Goal: Information Seeking & Learning: Learn about a topic

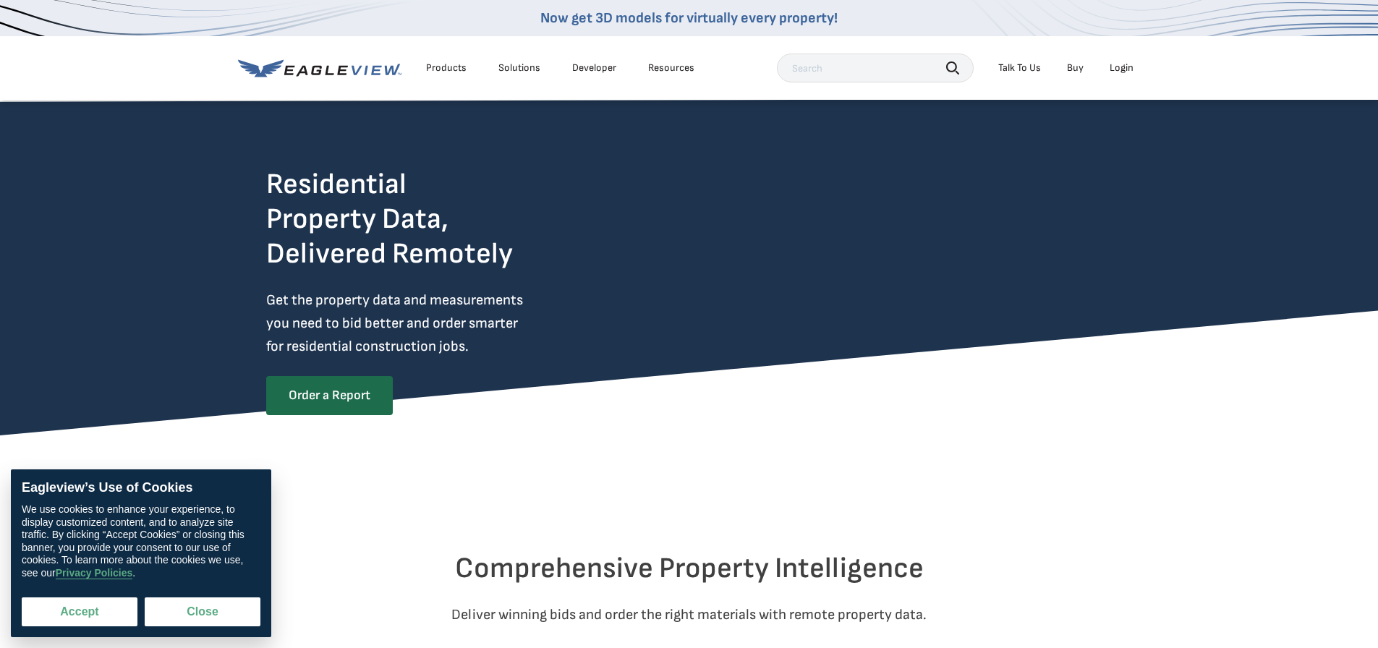
click at [98, 616] on button "Accept" at bounding box center [80, 612] width 116 height 29
checkbox input "true"
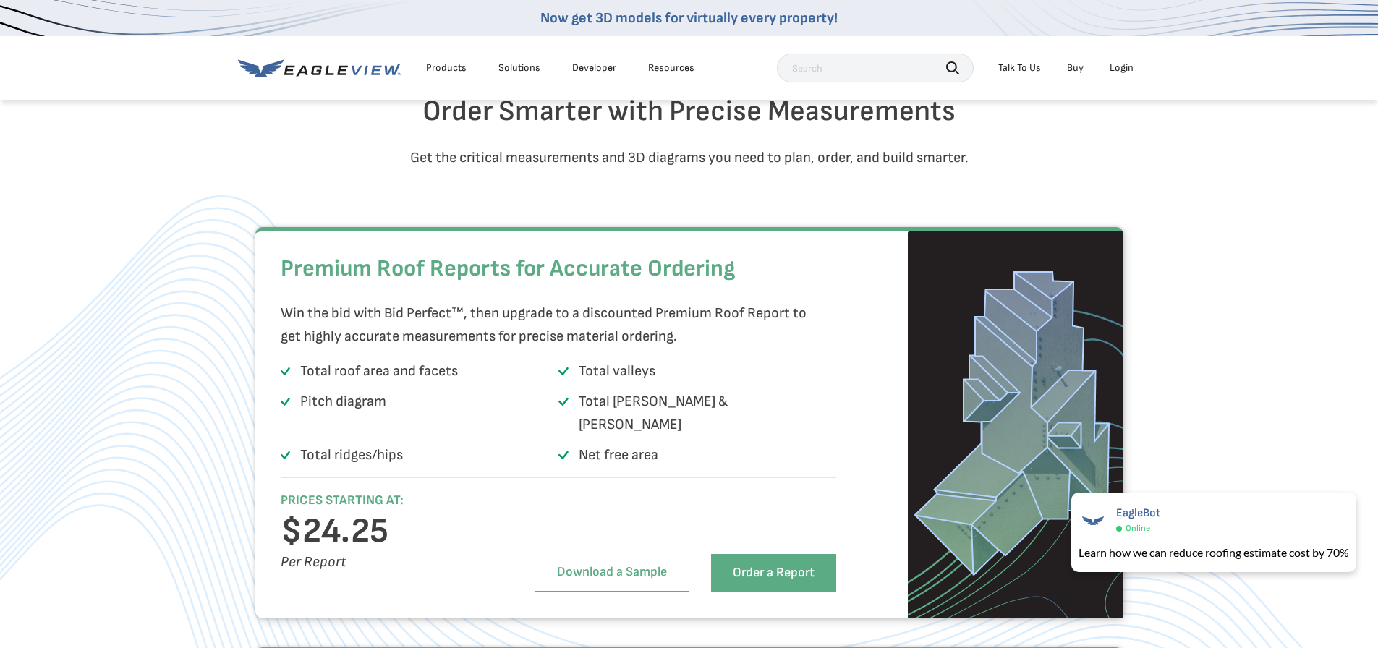
scroll to position [2026, 0]
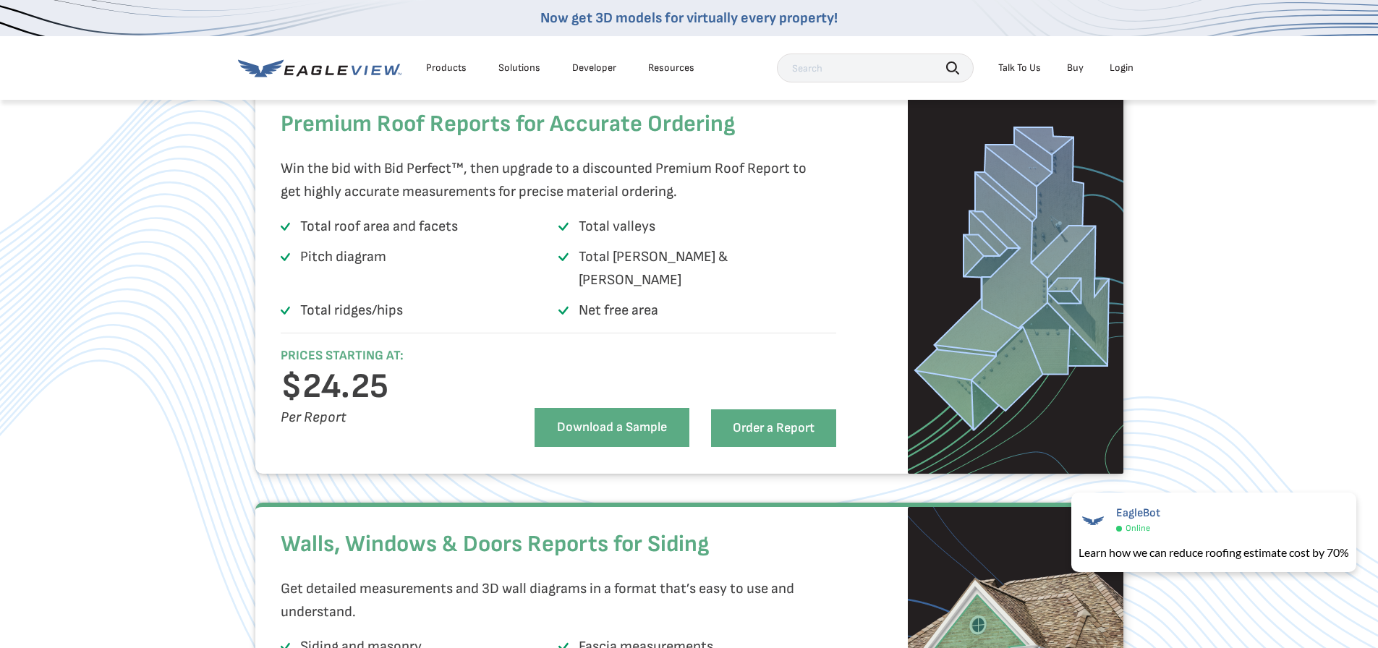
click at [606, 436] on link "Download a Sample" at bounding box center [612, 427] width 155 height 39
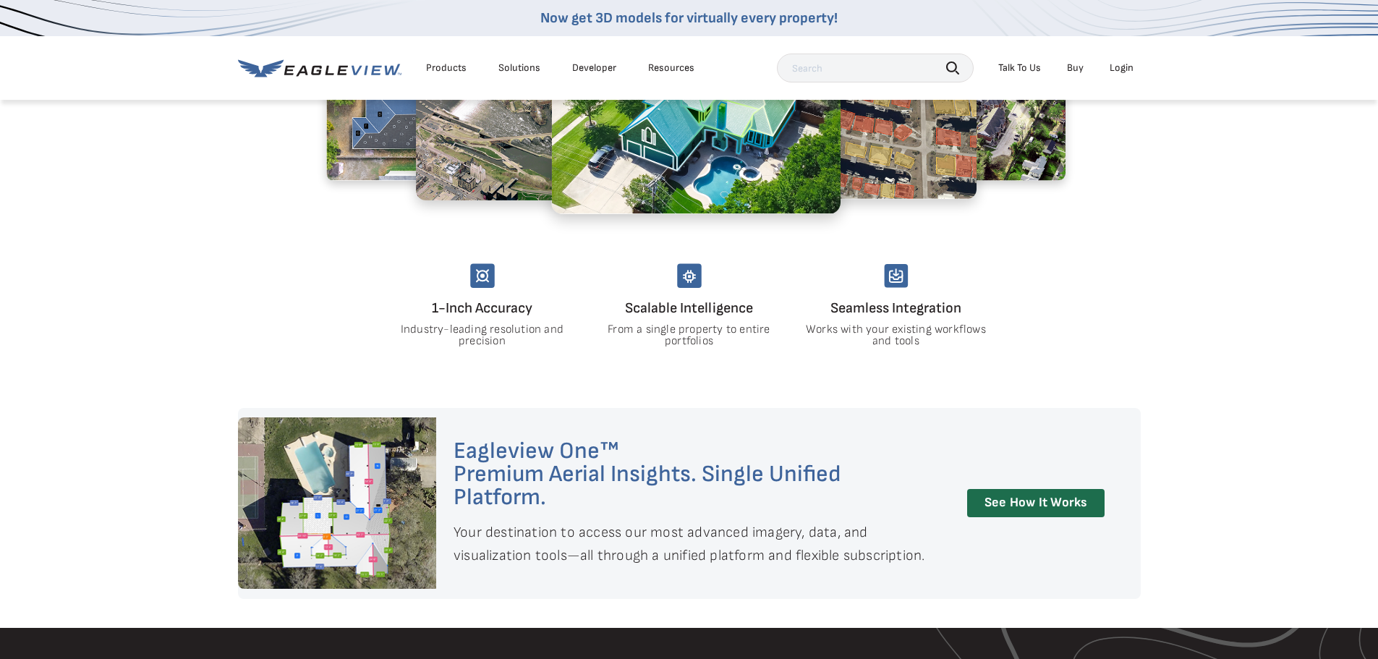
scroll to position [1158, 0]
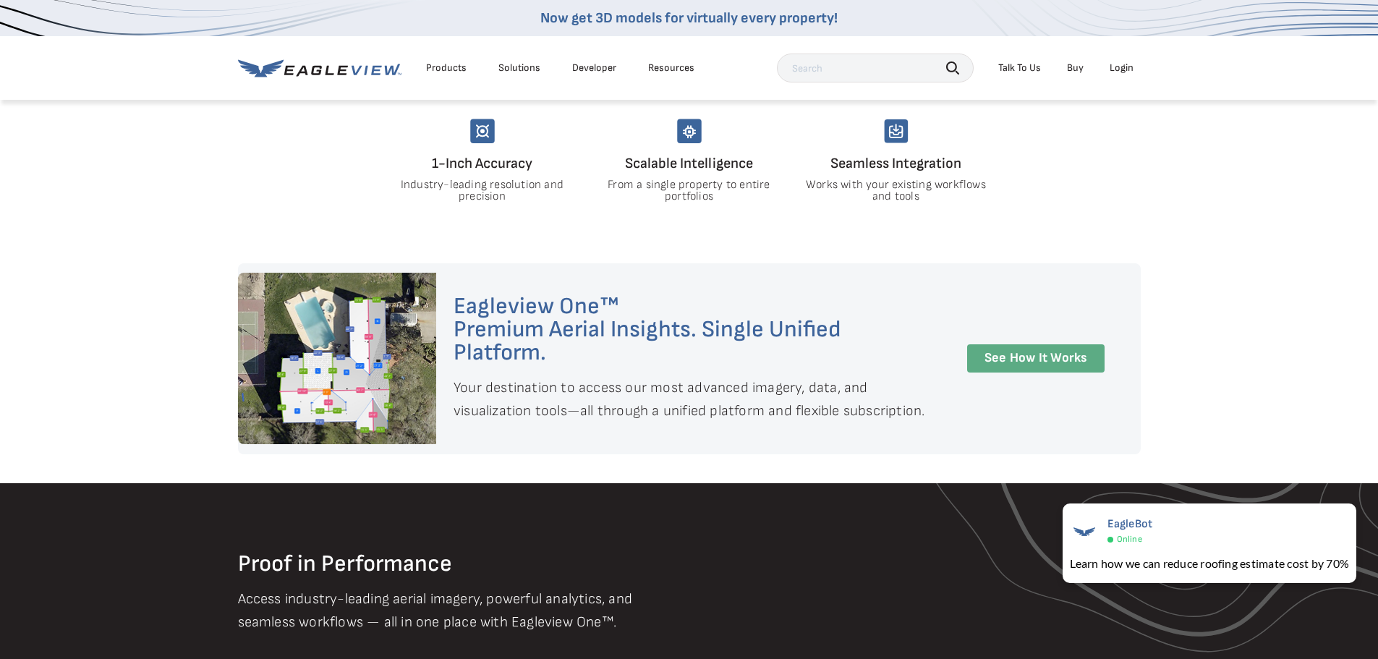
click at [1054, 355] on link "See How It Works" at bounding box center [1035, 358] width 137 height 28
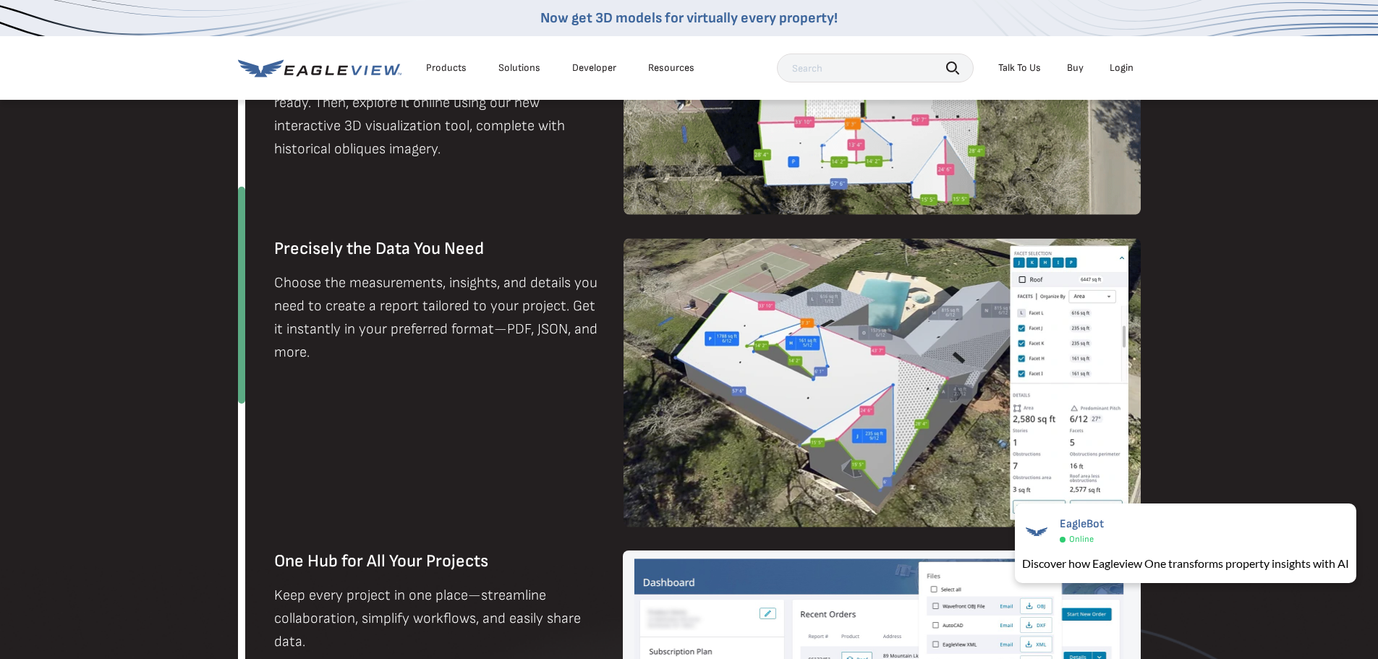
scroll to position [1230, 0]
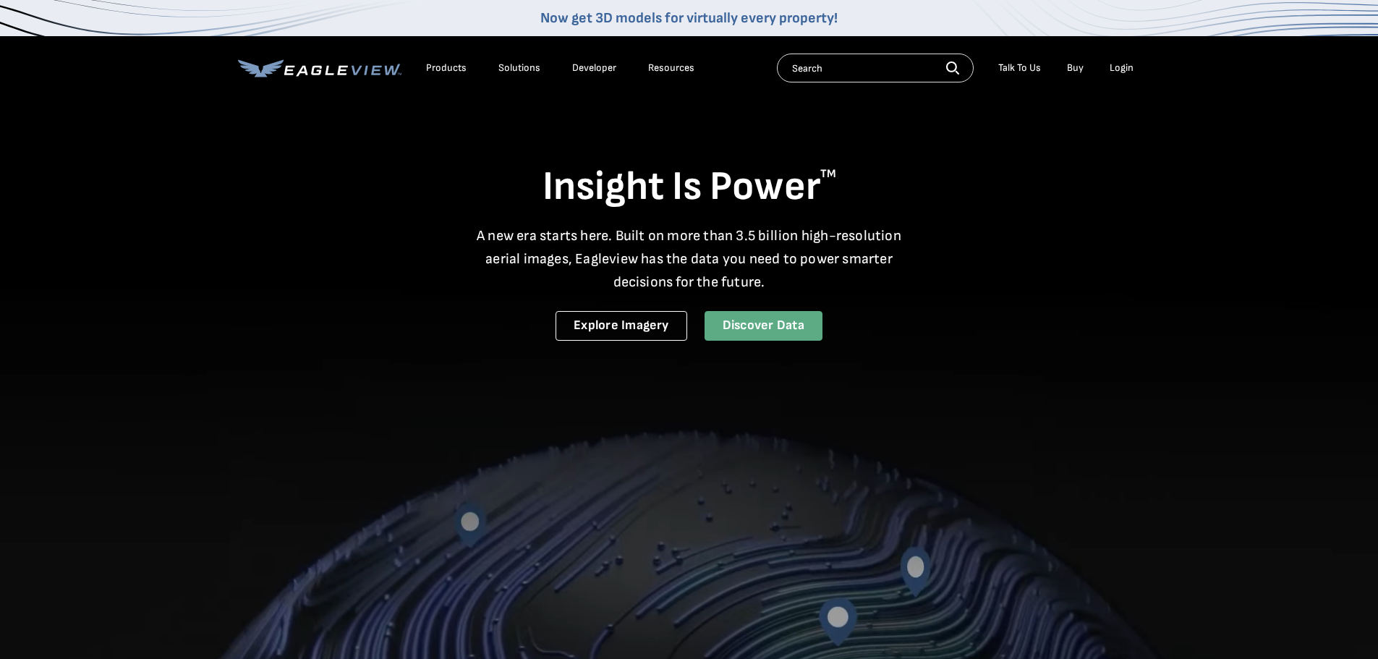
click at [771, 327] on link "Discover Data" at bounding box center [764, 326] width 118 height 30
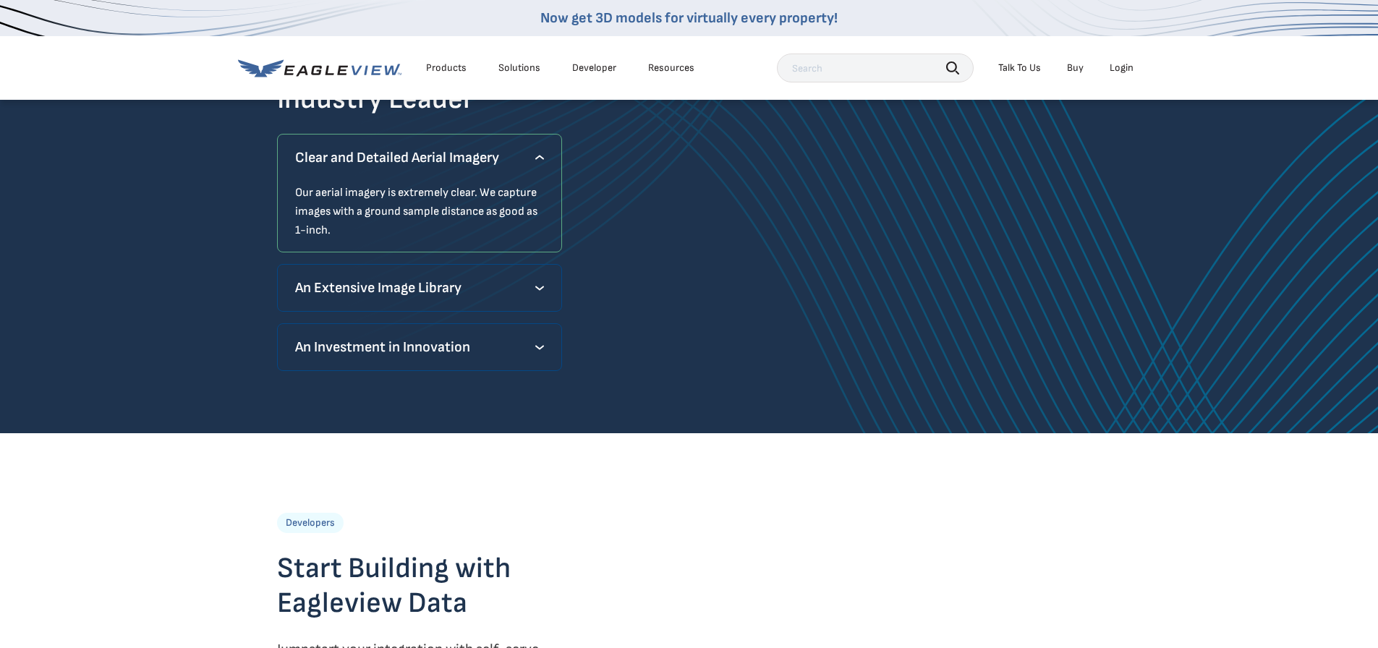
scroll to position [1302, 0]
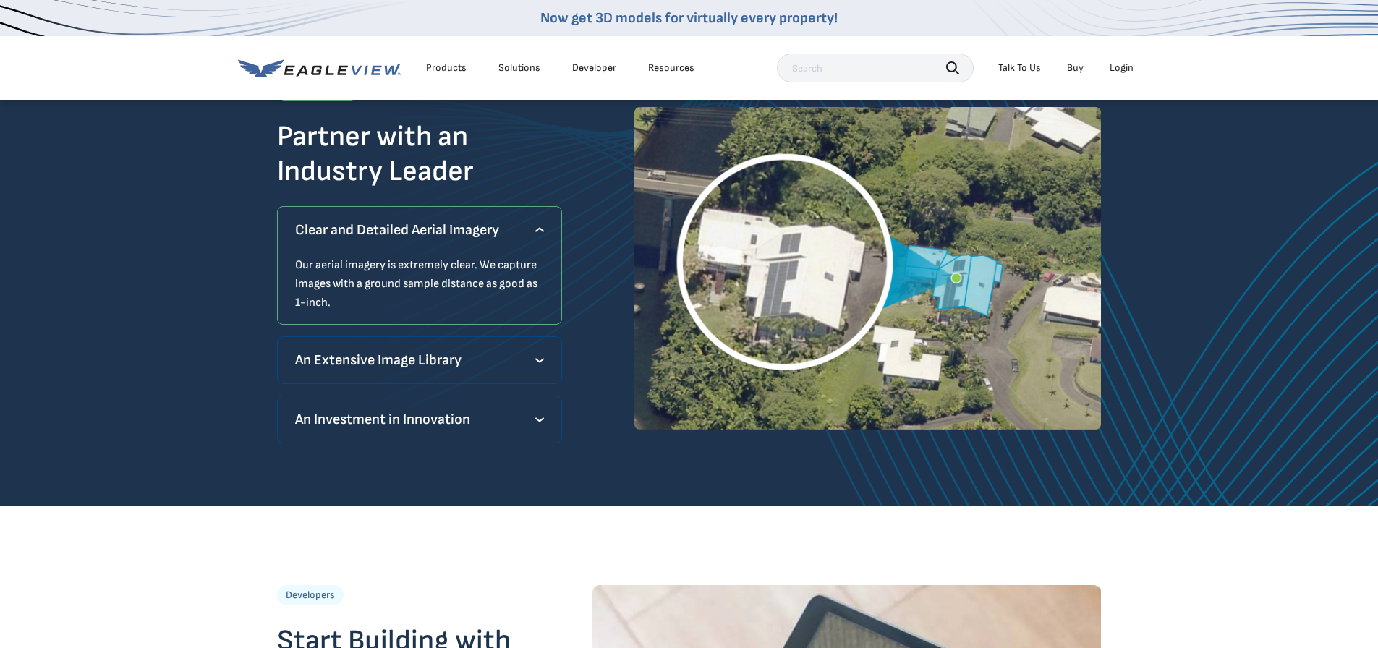
click at [482, 360] on p "An Extensive Image Library" at bounding box center [420, 360] width 250 height 23
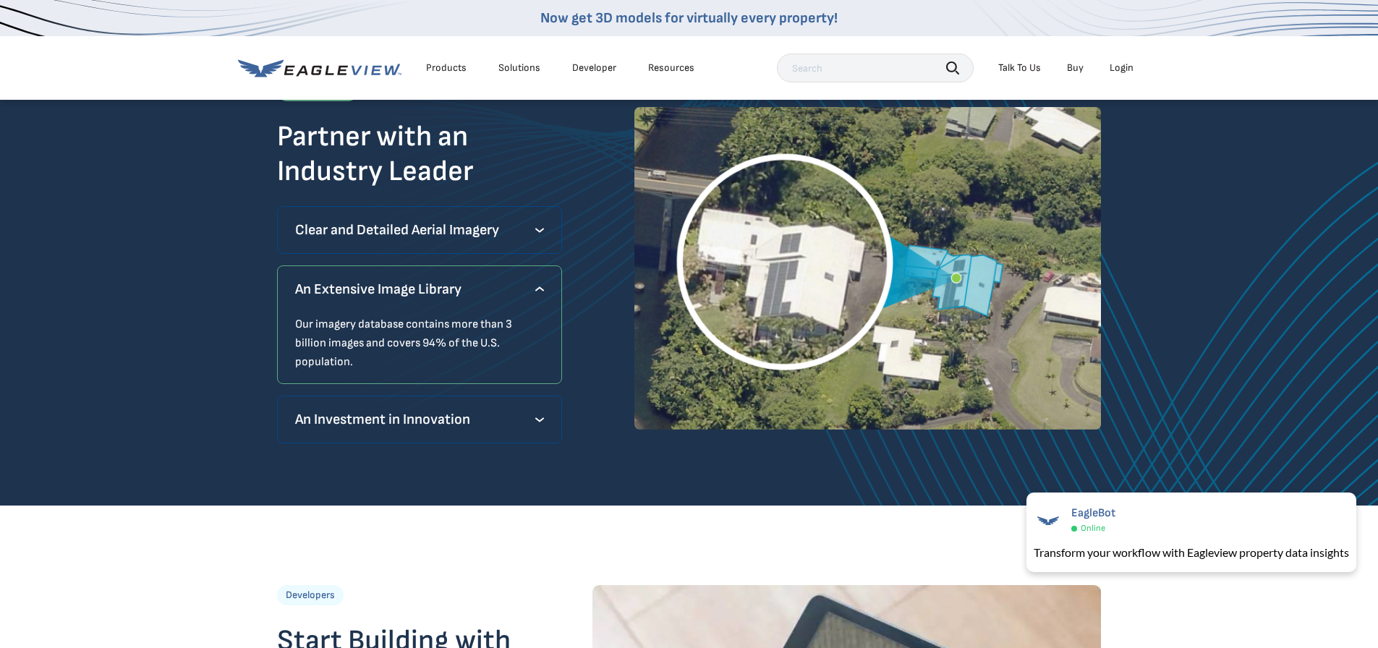
click at [432, 416] on p "An Investment in Innovation" at bounding box center [420, 419] width 250 height 23
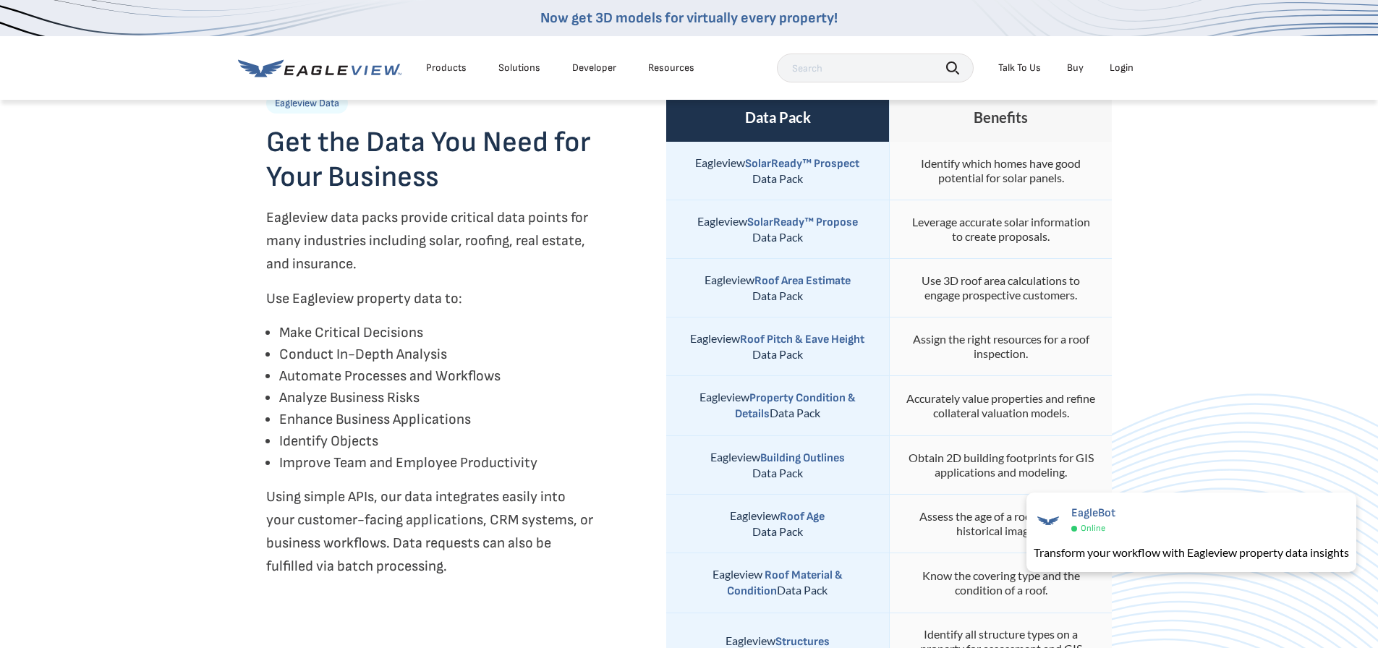
scroll to position [72, 0]
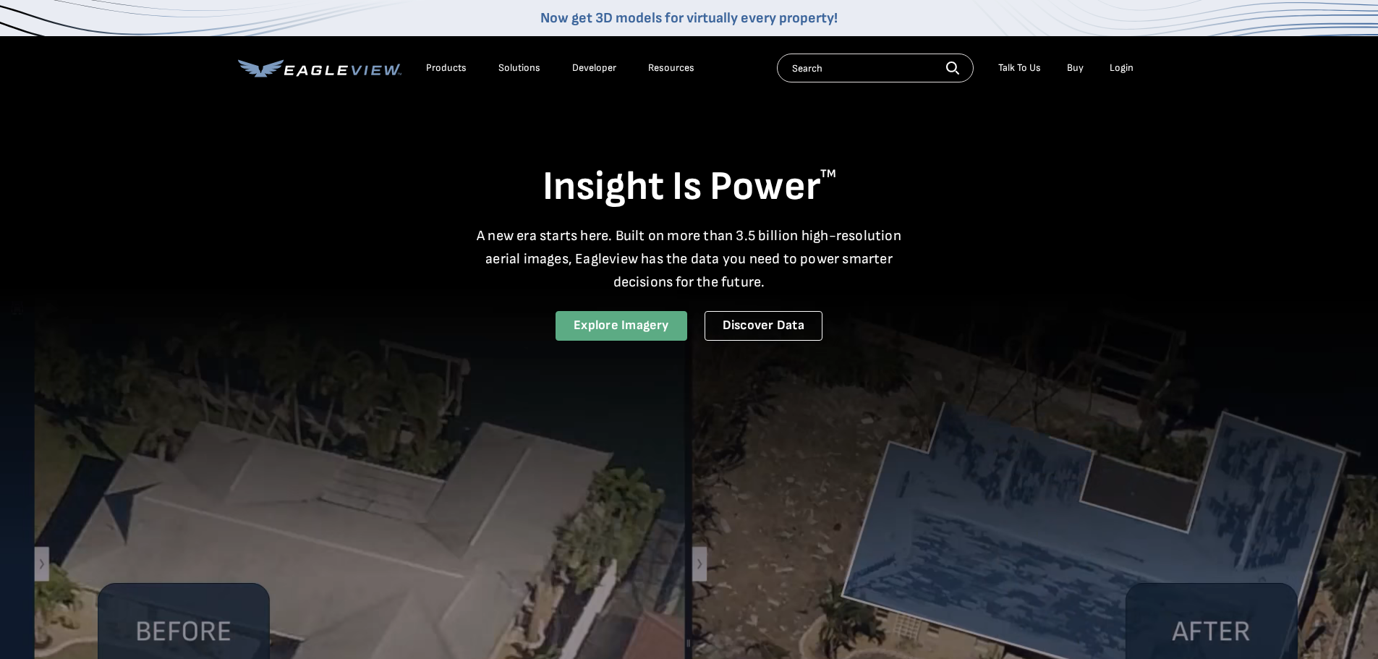
click at [603, 324] on link "Explore Imagery" at bounding box center [622, 326] width 132 height 30
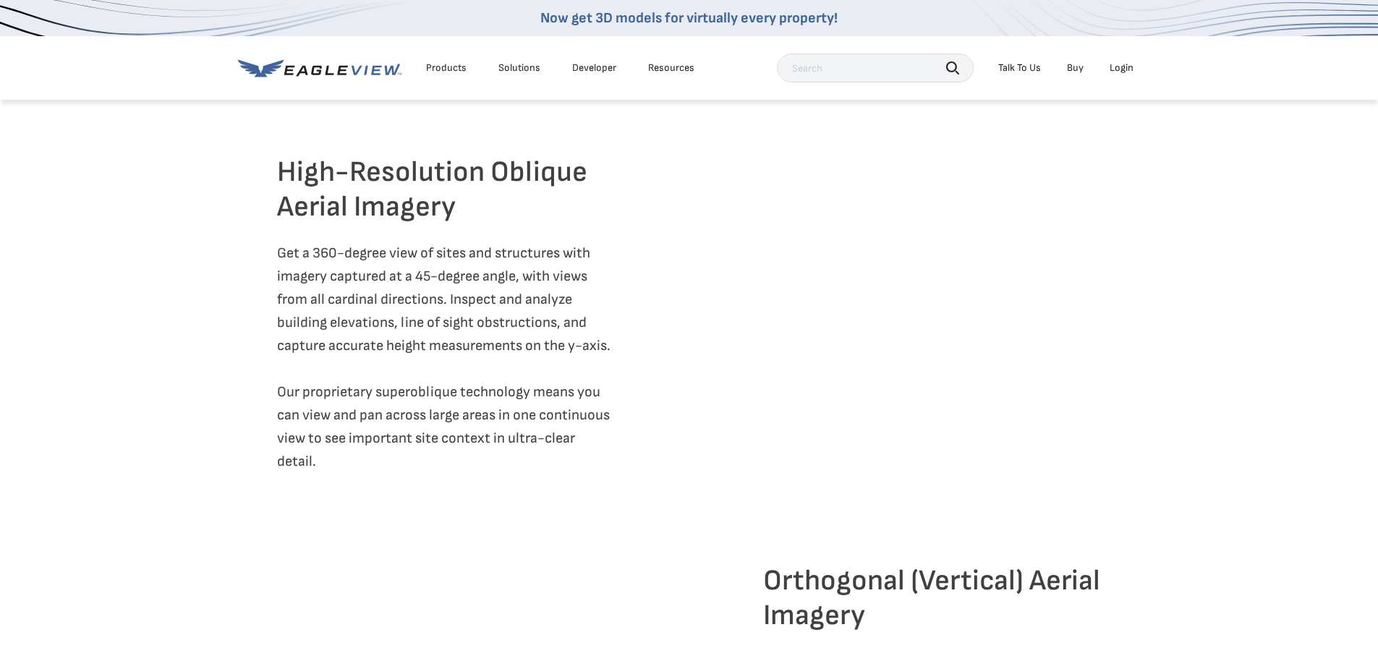
scroll to position [1375, 0]
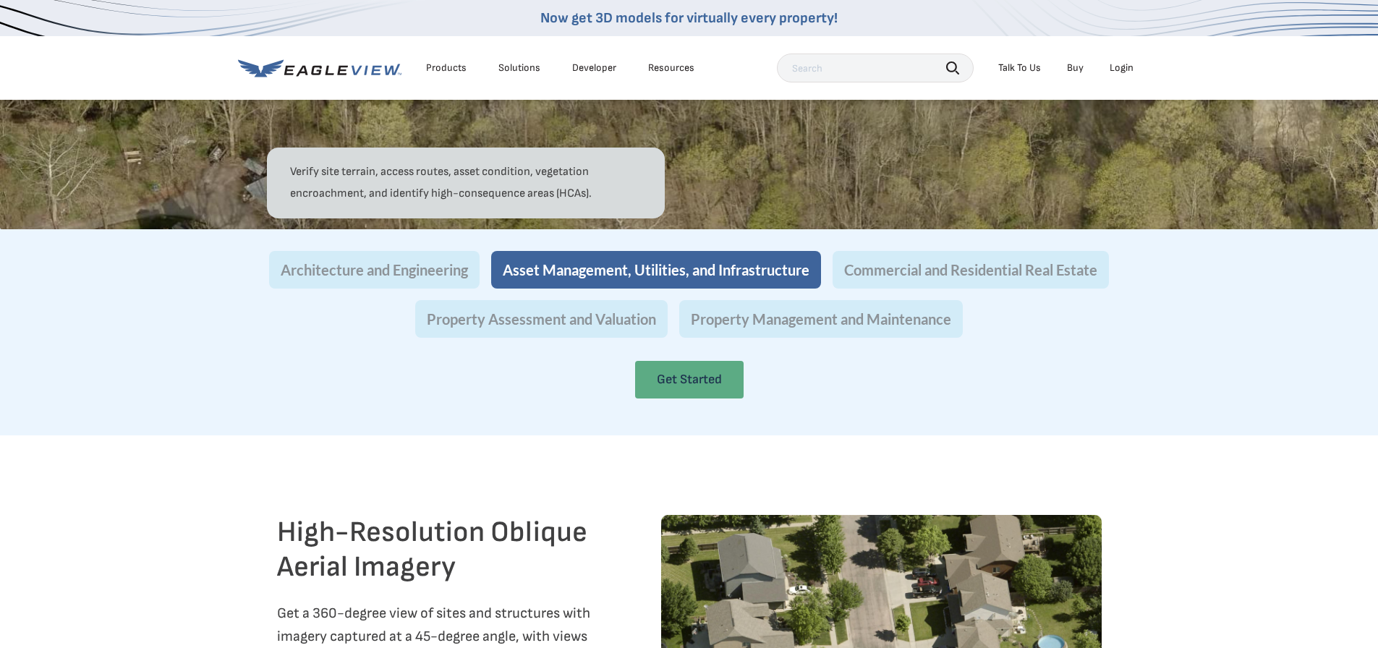
click at [716, 399] on link "Get Started" at bounding box center [689, 380] width 109 height 38
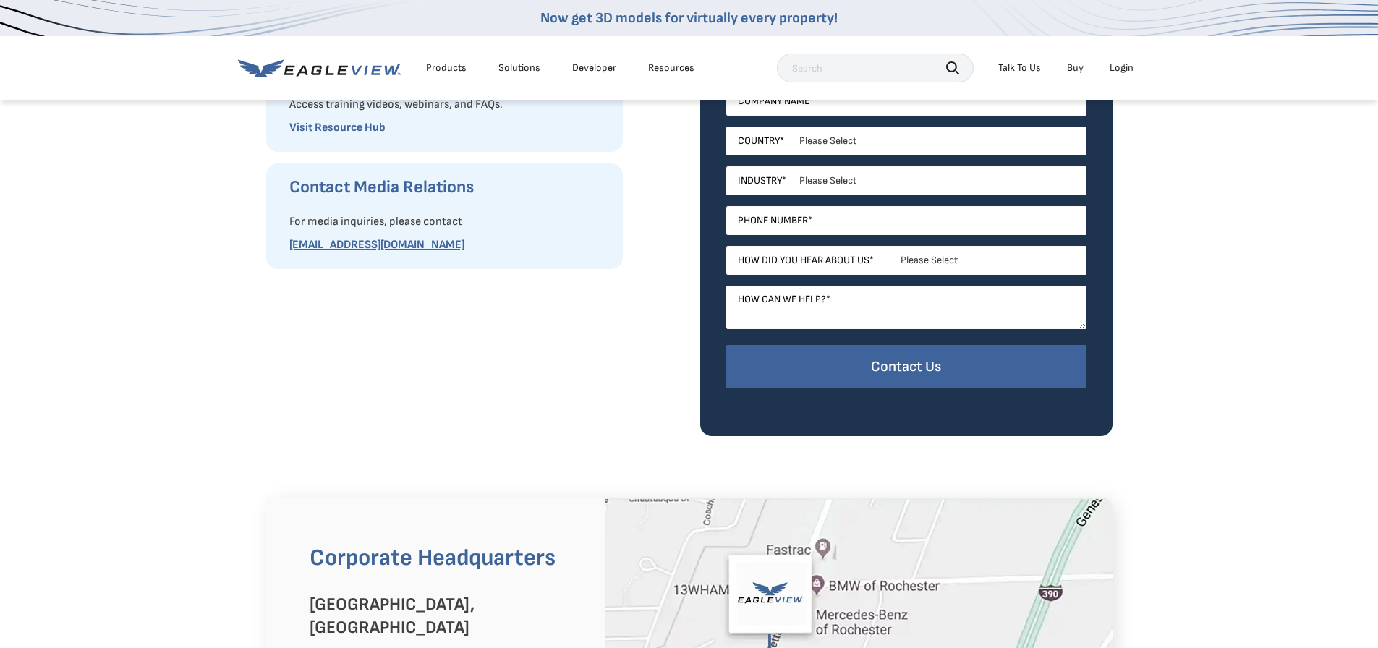
scroll to position [1013, 0]
